Goal: Information Seeking & Learning: Learn about a topic

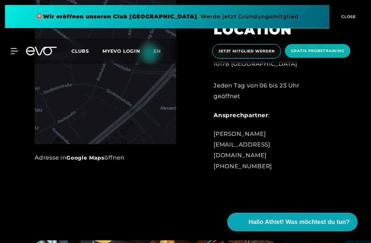
scroll to position [324, 0]
click at [340, 138] on div "LOCATION Rosa-Luxemburg-Str. 14 10178 Berlin Jeden Tag von 06 bis 23 Uhr geöffn…" at bounding box center [265, 61] width 160 height 238
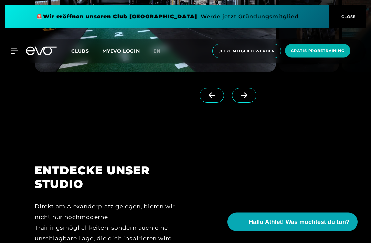
scroll to position [616, 0]
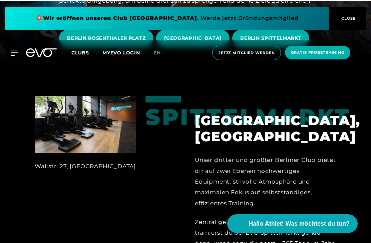
scroll to position [105, 0]
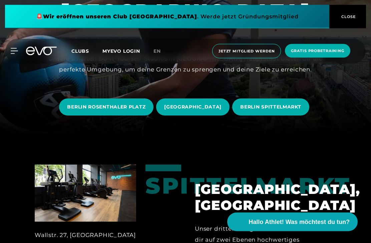
click at [288, 111] on span "BERLIN SPITTELMARKT" at bounding box center [270, 107] width 61 height 7
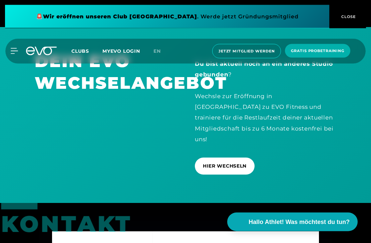
scroll to position [2005, 0]
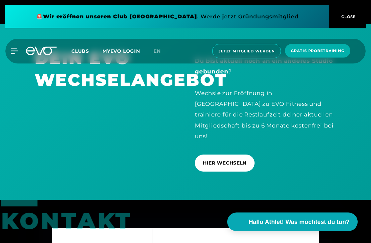
click at [340, 177] on div "Du bist aktuell noch an ein anderes Studio gebunden ? Wechsle zur Eröffnung in …" at bounding box center [265, 112] width 160 height 129
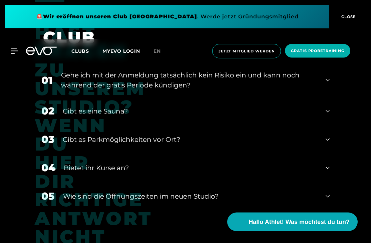
scroll to position [2460, 0]
click at [333, 125] on div "02 Gibt es eine Sauna?" at bounding box center [186, 111] width 302 height 28
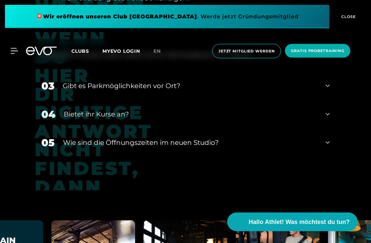
scroll to position [2547, 0]
click at [325, 100] on div "03 Gibt es Parkmöglichkeiten vor Ort?" at bounding box center [186, 86] width 302 height 28
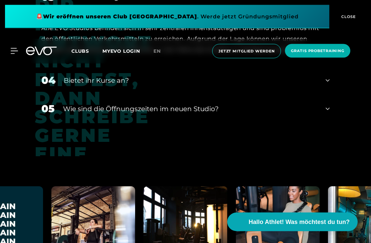
scroll to position [2636, 0]
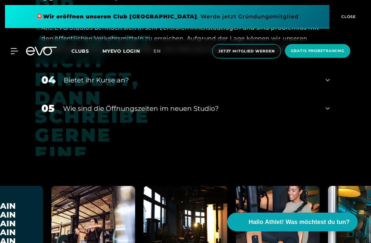
click at [323, 94] on div "04 Bietet ihr [DEMOGRAPHIC_DATA]?" at bounding box center [186, 80] width 302 height 28
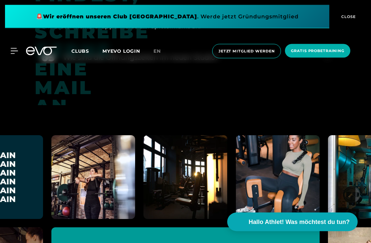
click at [327, 62] on icon at bounding box center [328, 58] width 4 height 8
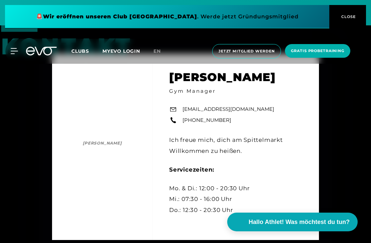
scroll to position [2179, 0]
